Goal: Check status

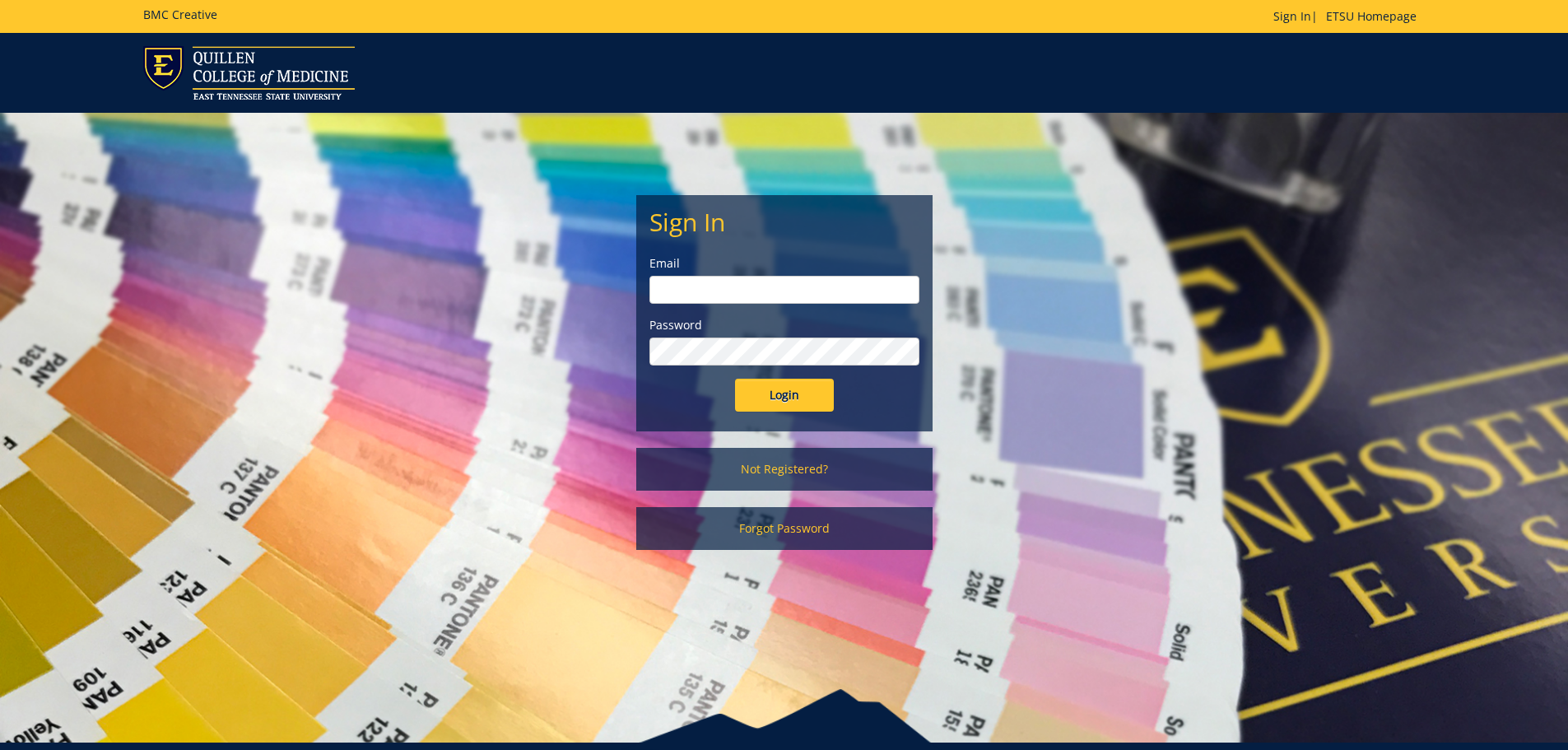
click at [791, 301] on input "email" at bounding box center [784, 290] width 270 height 28
type input "[EMAIL_ADDRESS][DOMAIN_NAME]"
click at [735, 379] on input "Login" at bounding box center [784, 395] width 99 height 33
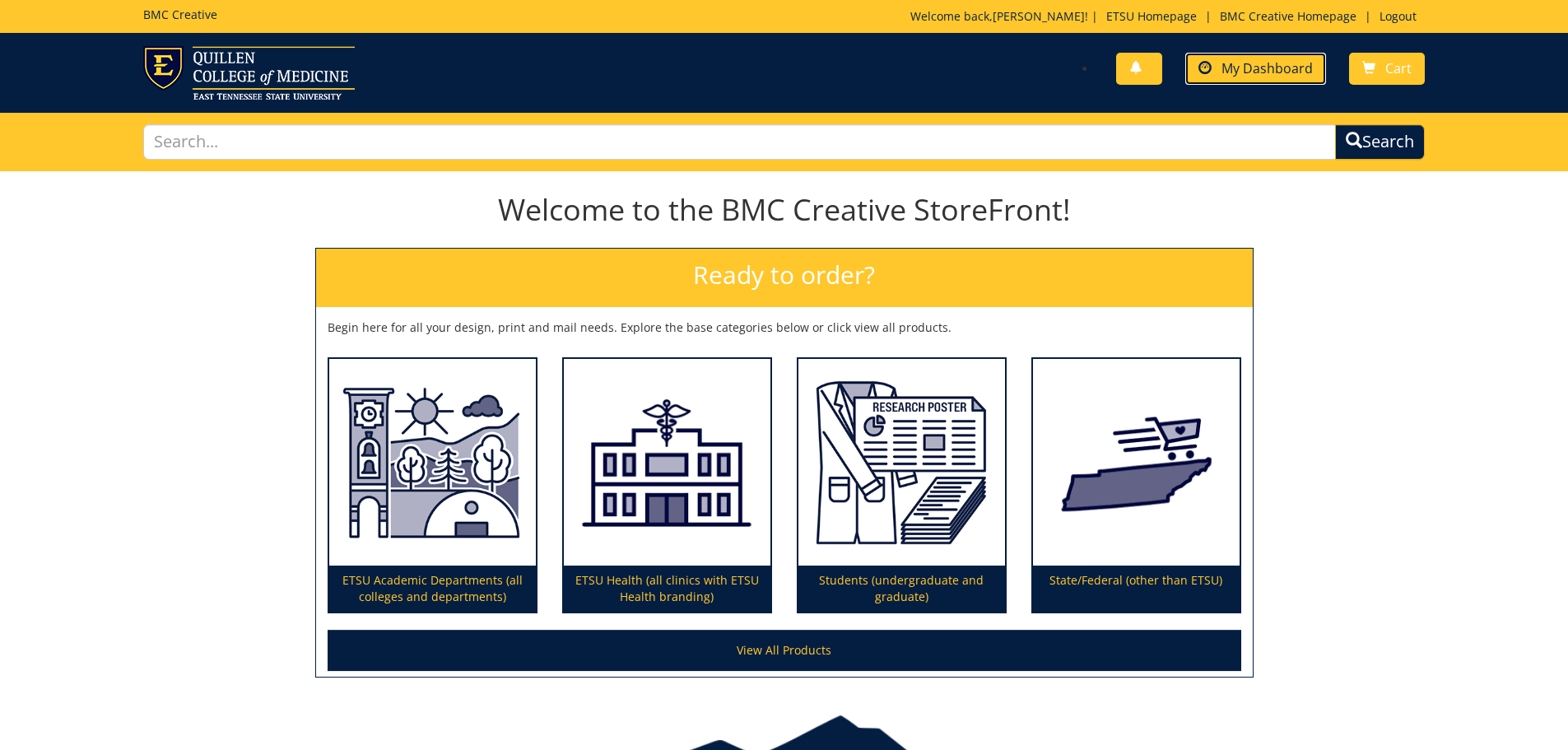
click at [1241, 58] on link "My Dashboard" at bounding box center [1255, 68] width 141 height 32
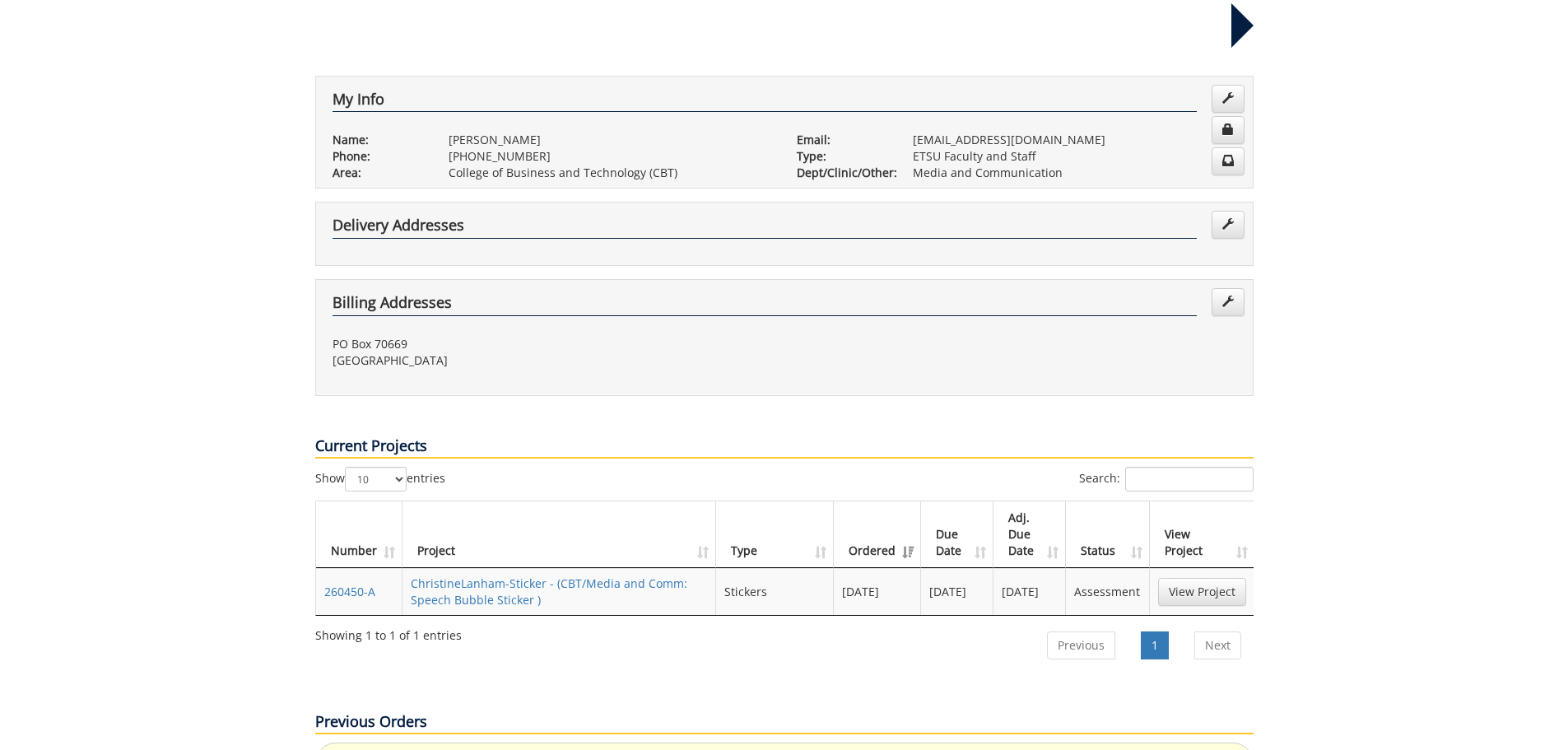
scroll to position [411, 0]
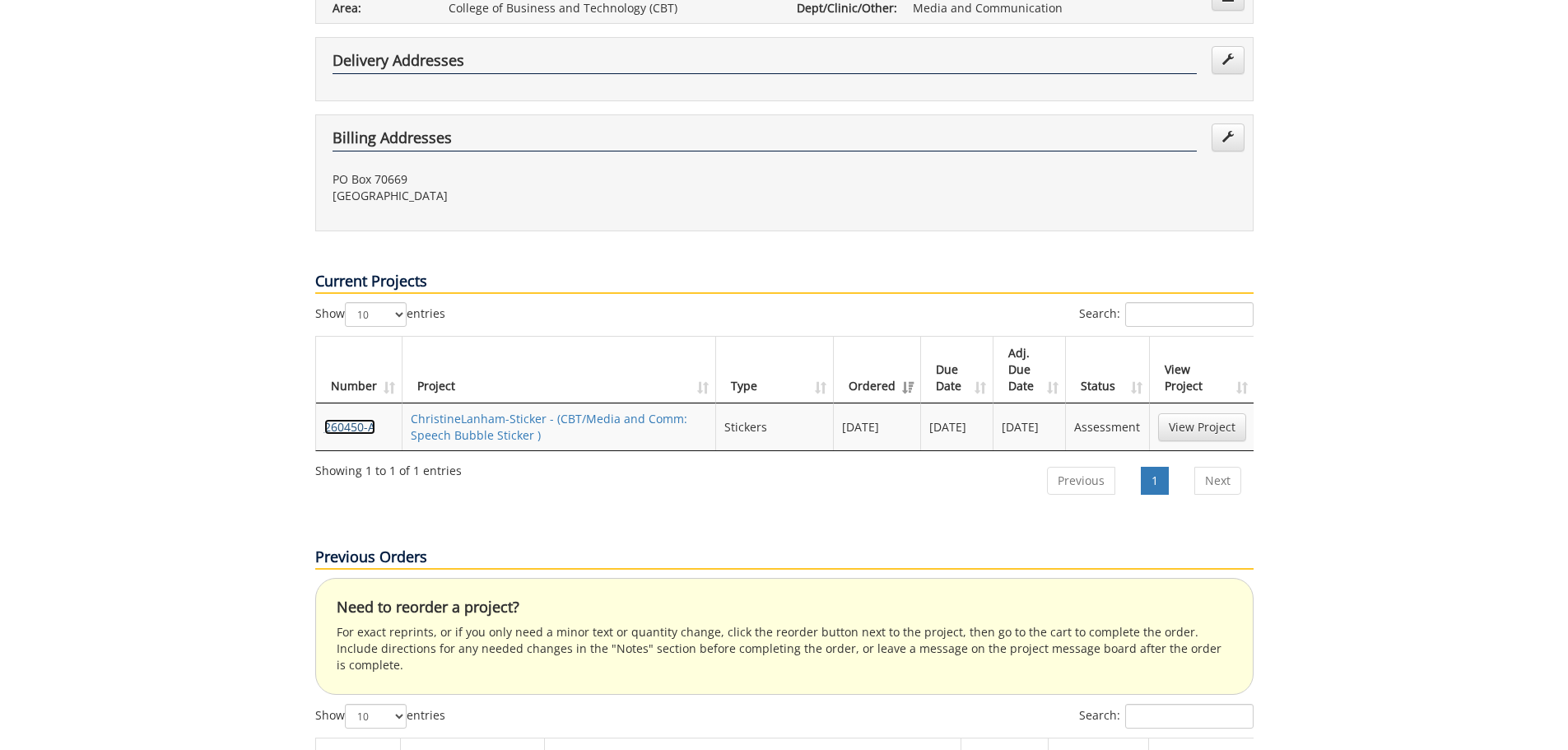
click at [339, 419] on link "260450-A" at bounding box center [350, 426] width 51 height 16
